Goal: Find specific page/section: Find specific page/section

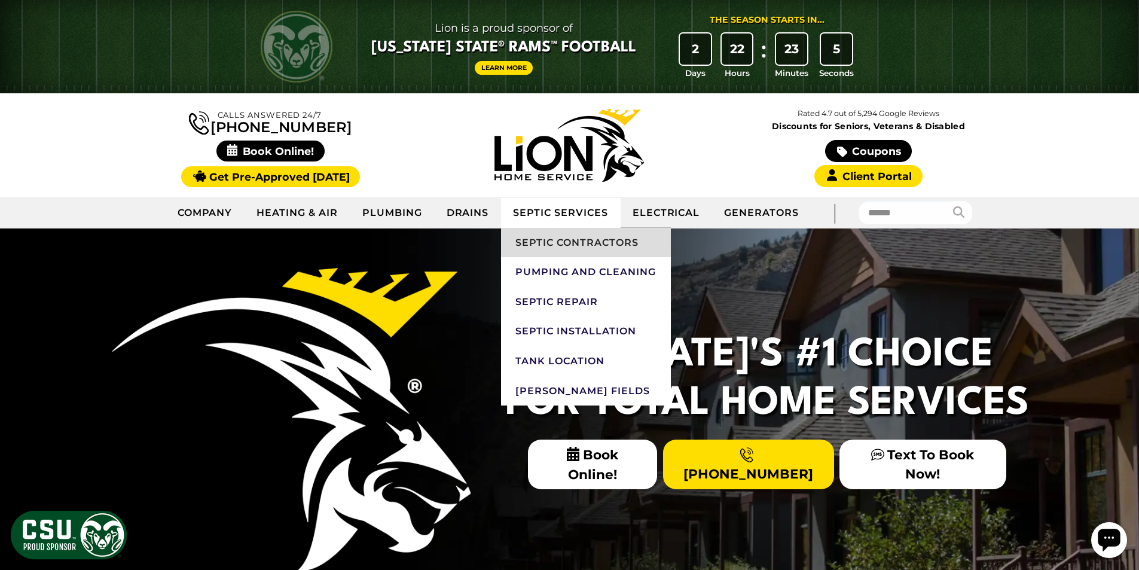
click at [573, 246] on link "Septic Contractors" at bounding box center [585, 243] width 169 height 30
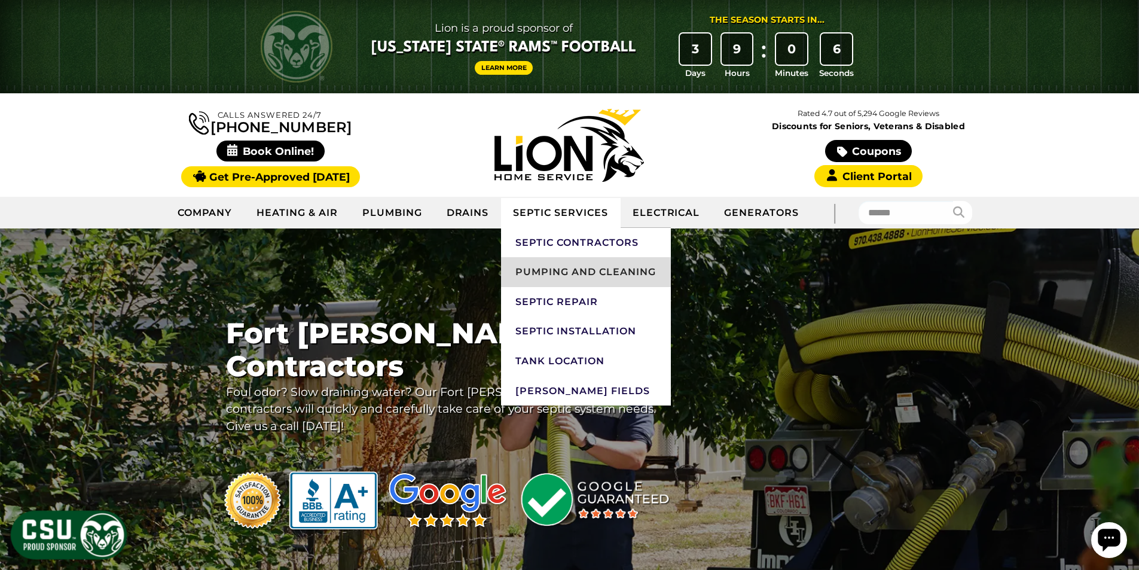
click at [567, 279] on link "Pumping and Cleaning" at bounding box center [585, 272] width 169 height 30
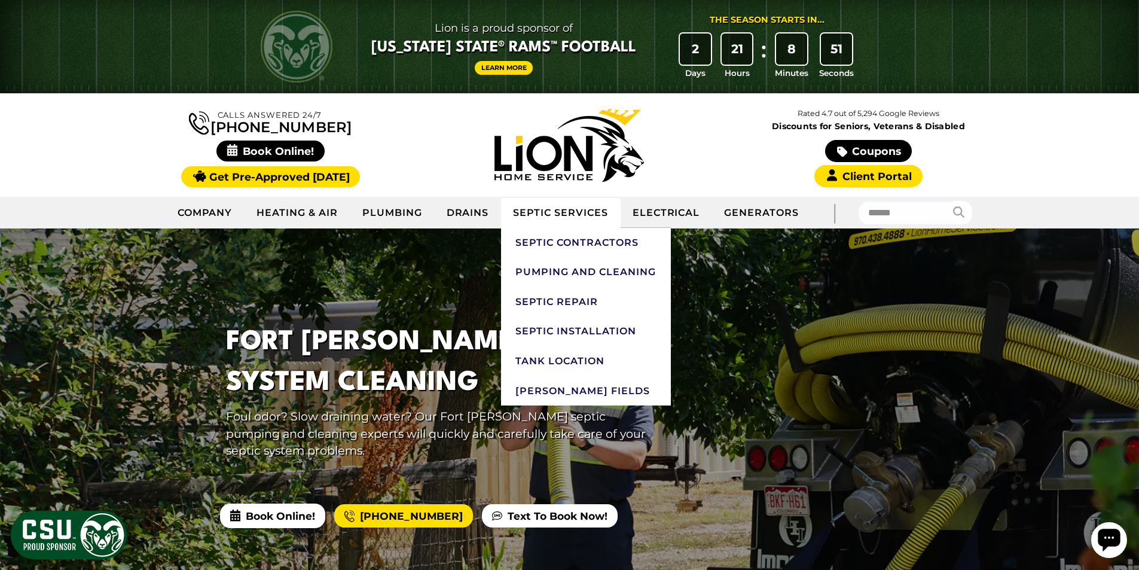
click at [554, 209] on link "Septic Services" at bounding box center [560, 213] width 119 height 30
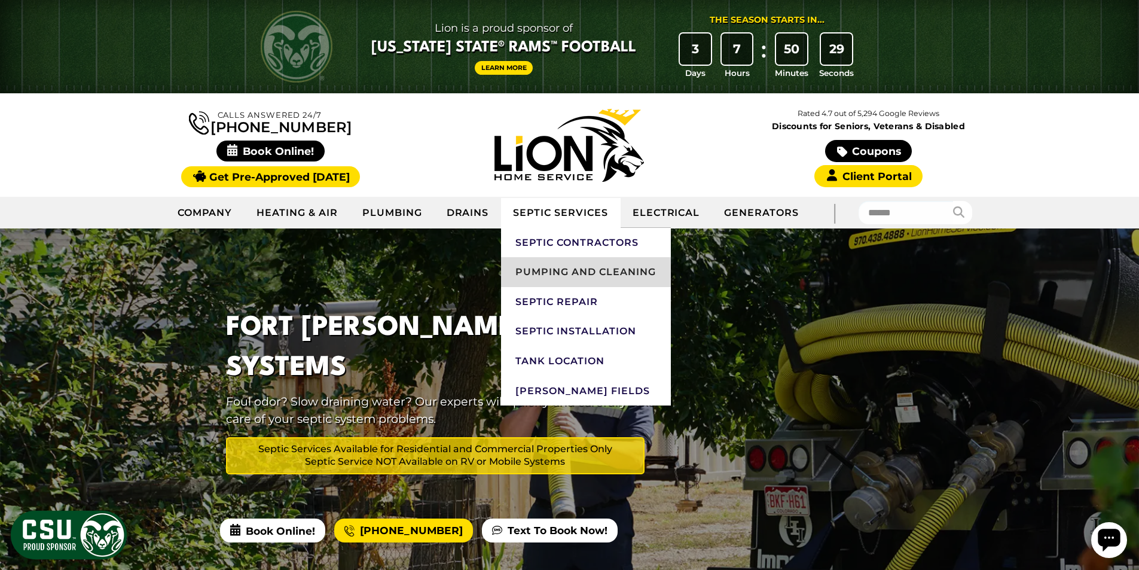
click at [542, 285] on link "Pumping and Cleaning" at bounding box center [585, 272] width 169 height 30
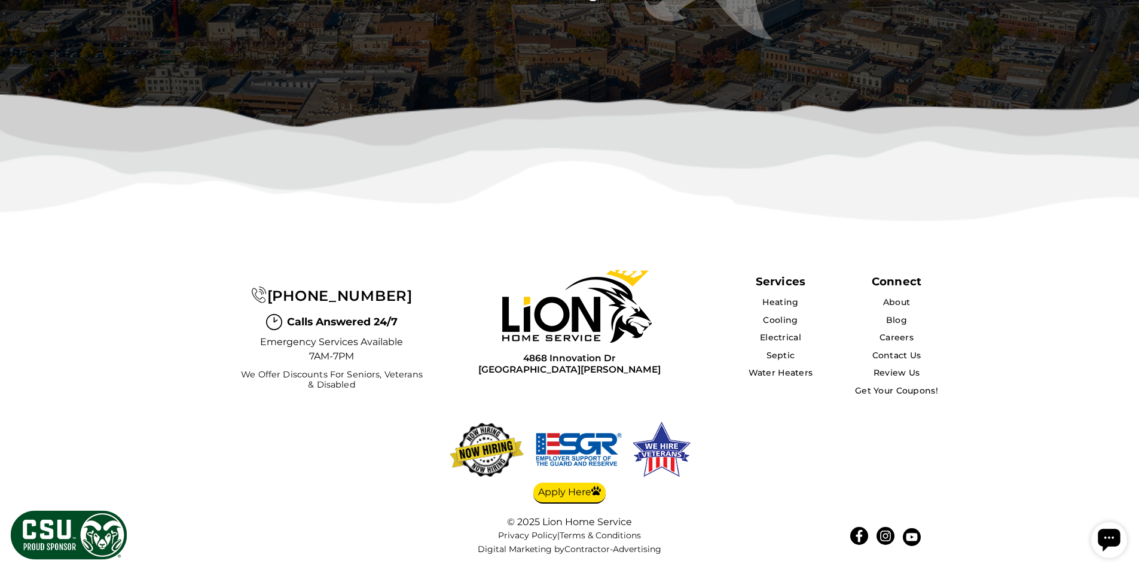
scroll to position [4305, 0]
